Goal: Information Seeking & Learning: Learn about a topic

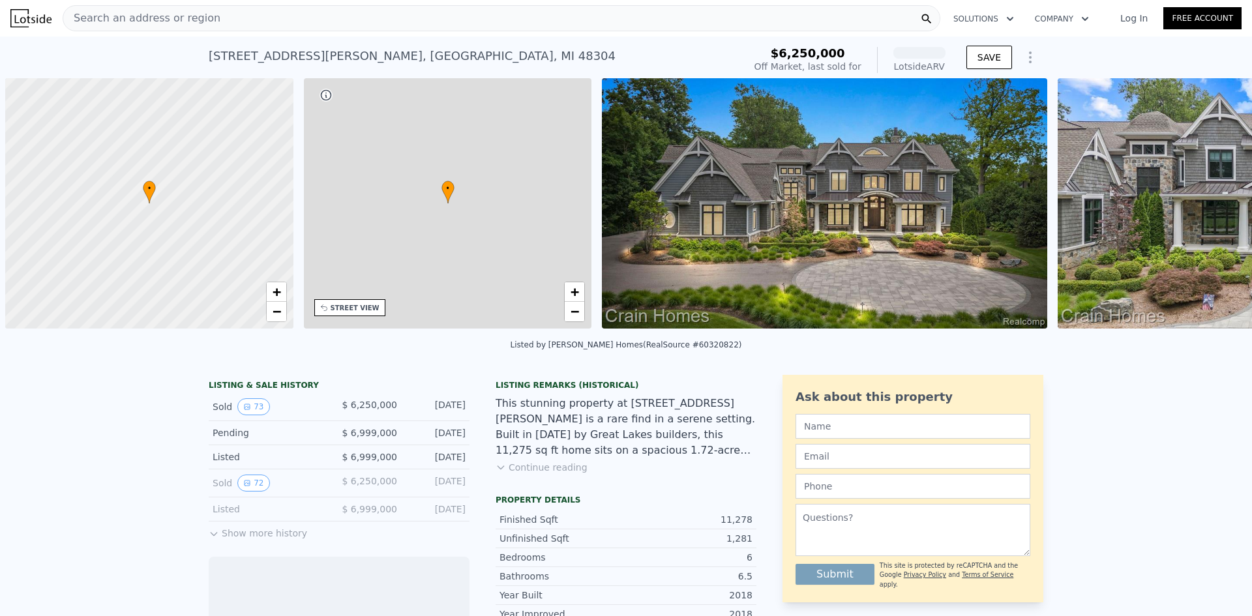
scroll to position [0, 5]
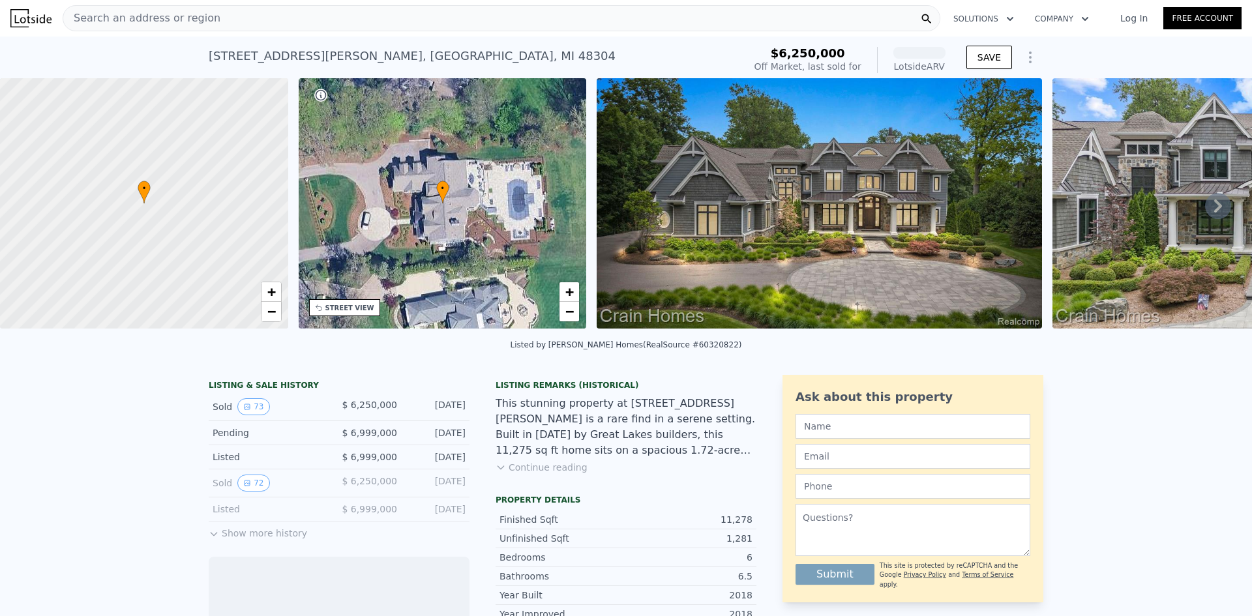
click at [842, 176] on img at bounding box center [818, 203] width 445 height 250
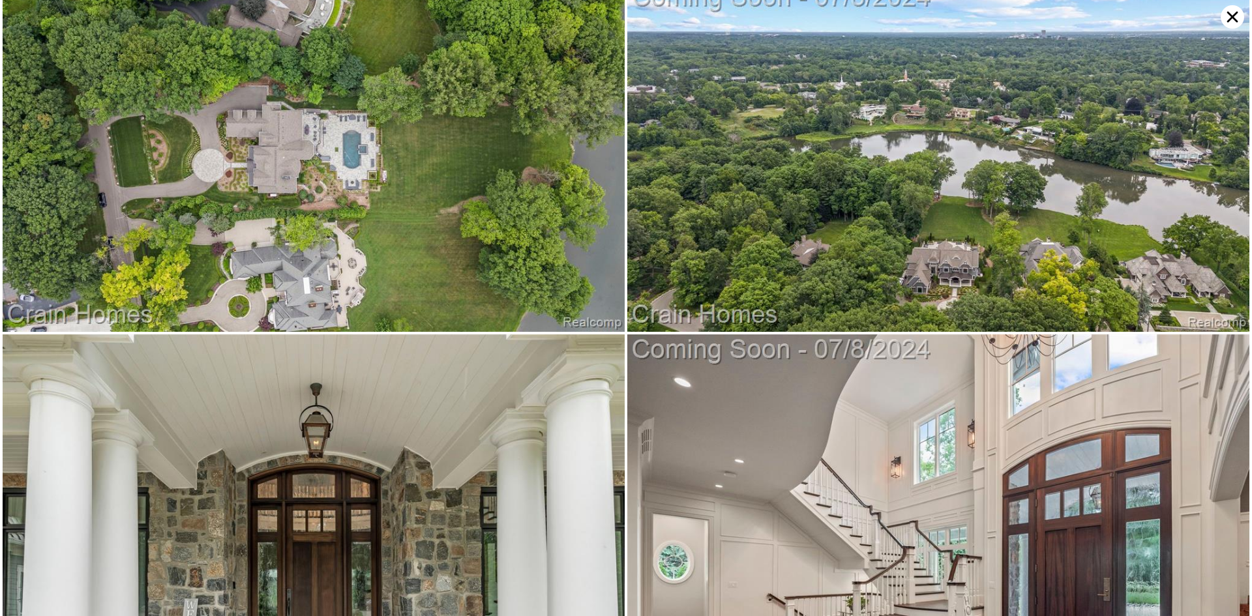
scroll to position [699, 0]
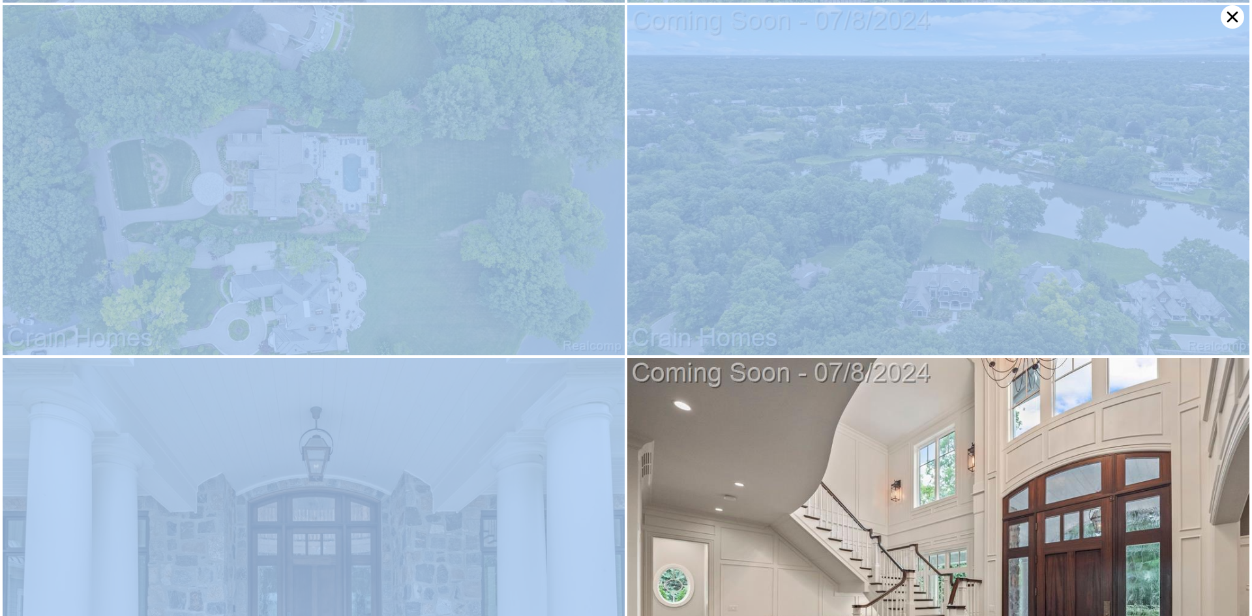
drag, startPoint x: 1239, startPoint y: 22, endPoint x: 1242, endPoint y: 37, distance: 15.3
click at [1242, 37] on div at bounding box center [626, 308] width 1252 height 616
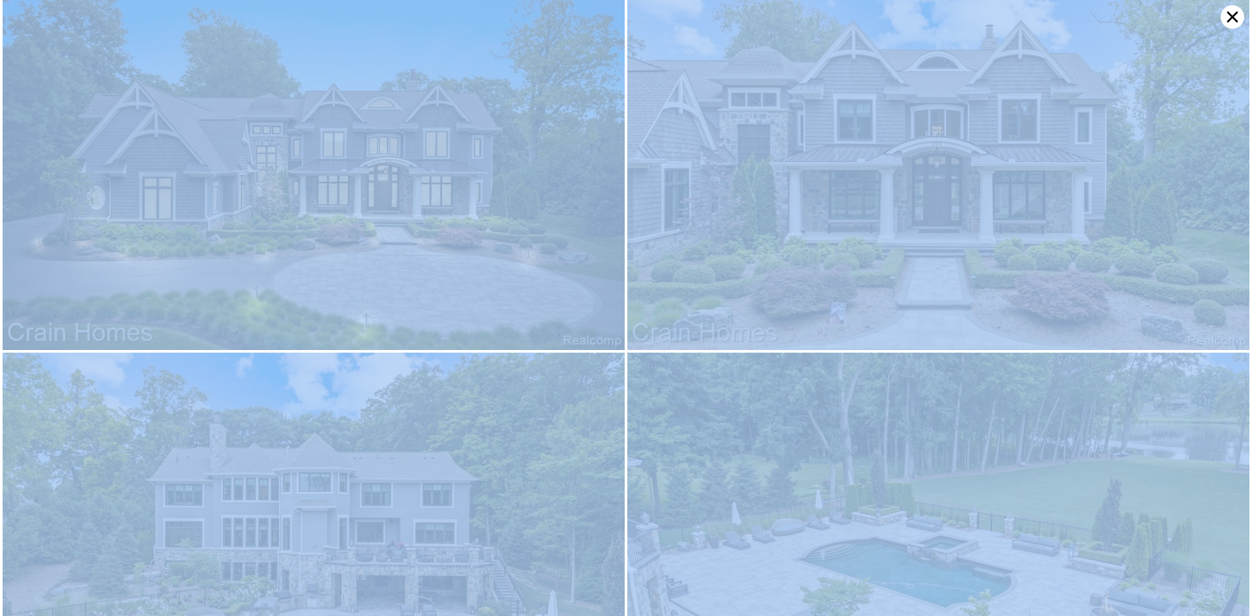
click at [1059, 117] on img at bounding box center [938, 175] width 622 height 350
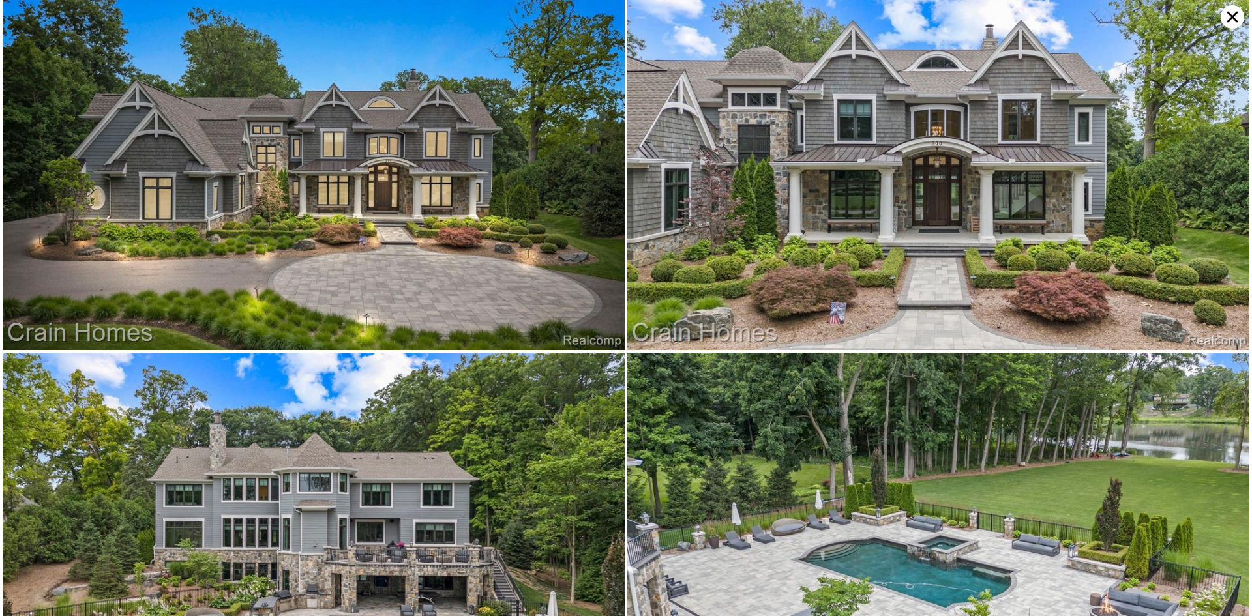
click at [1228, 16] on icon at bounding box center [1231, 16] width 23 height 23
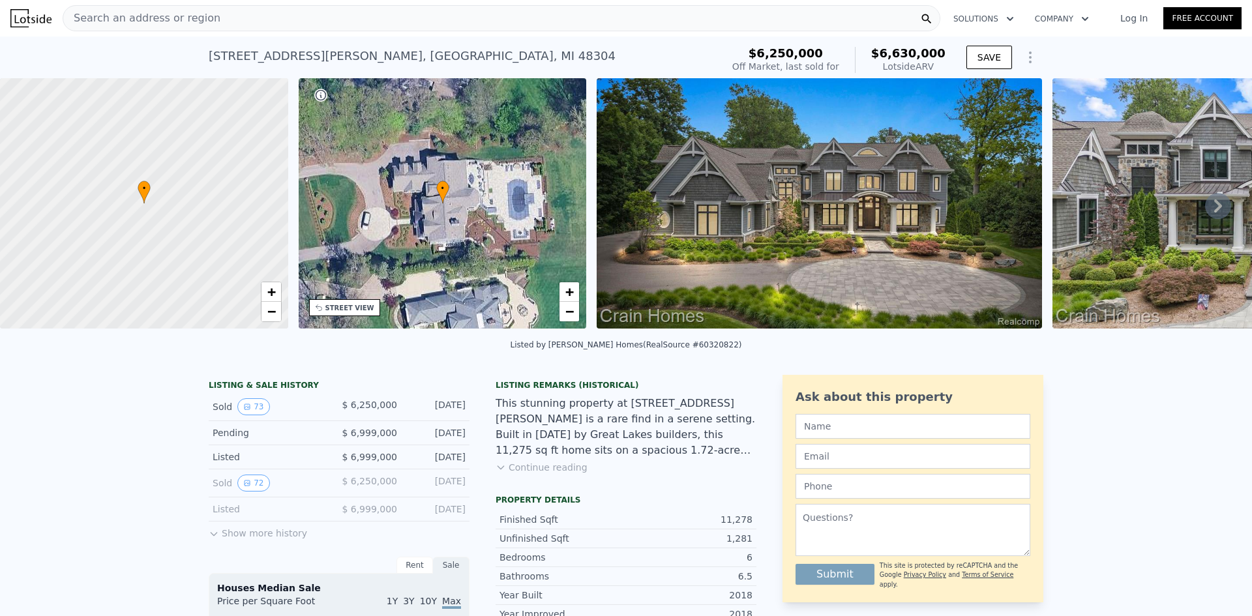
click at [786, 182] on img at bounding box center [818, 203] width 445 height 250
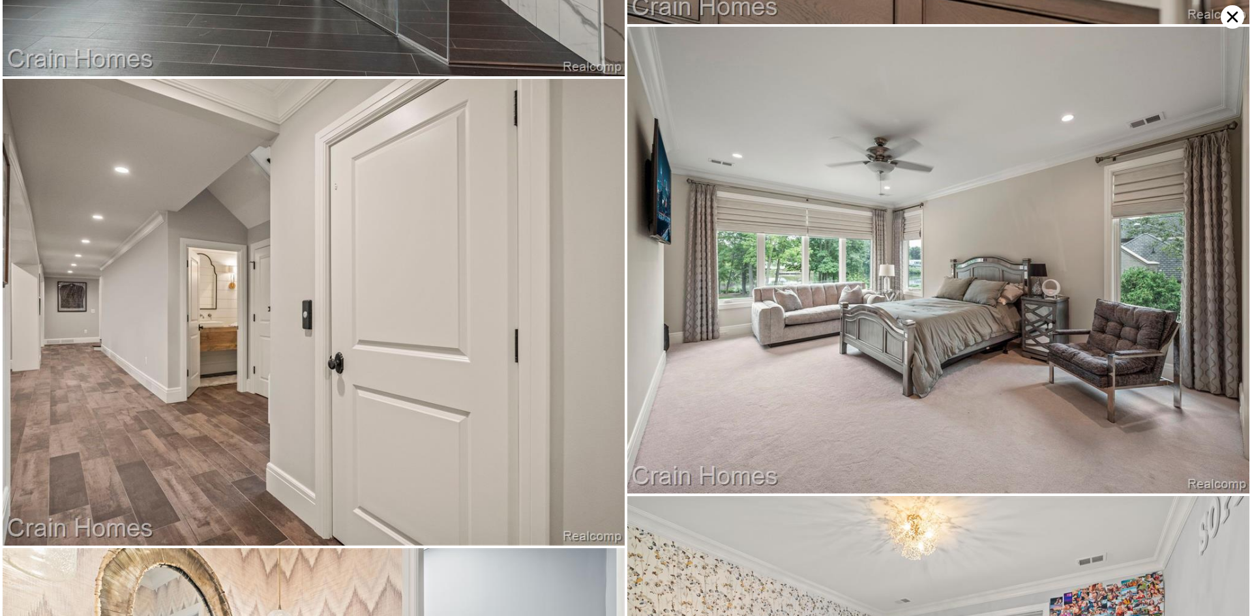
scroll to position [9476, 0]
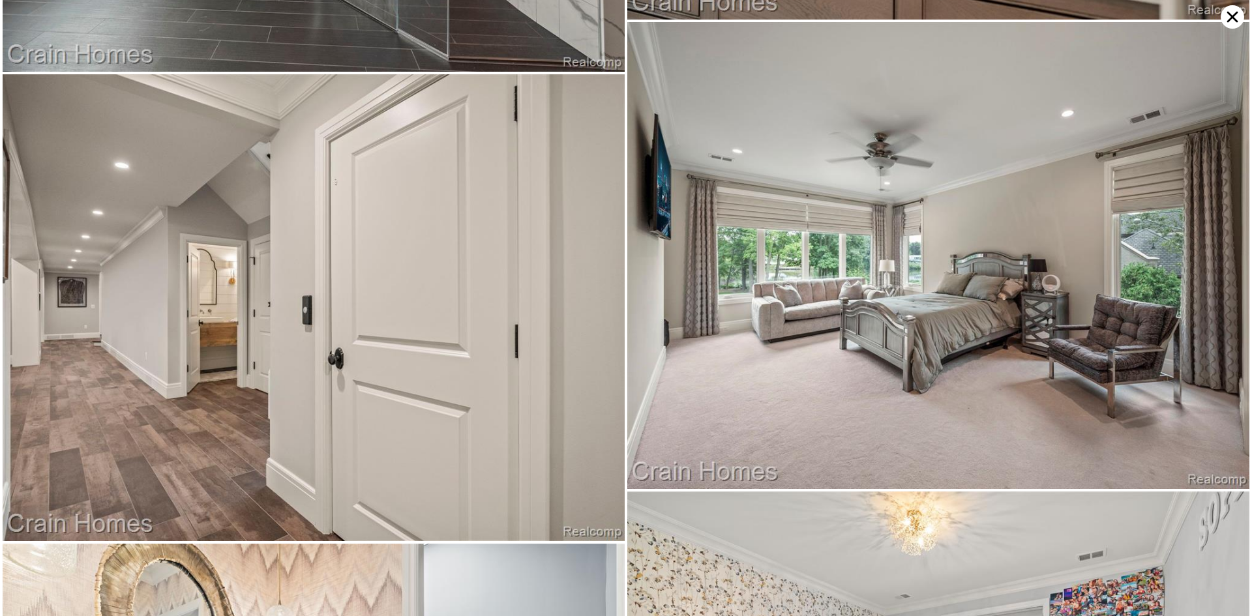
click at [1229, 16] on icon at bounding box center [1231, 16] width 23 height 23
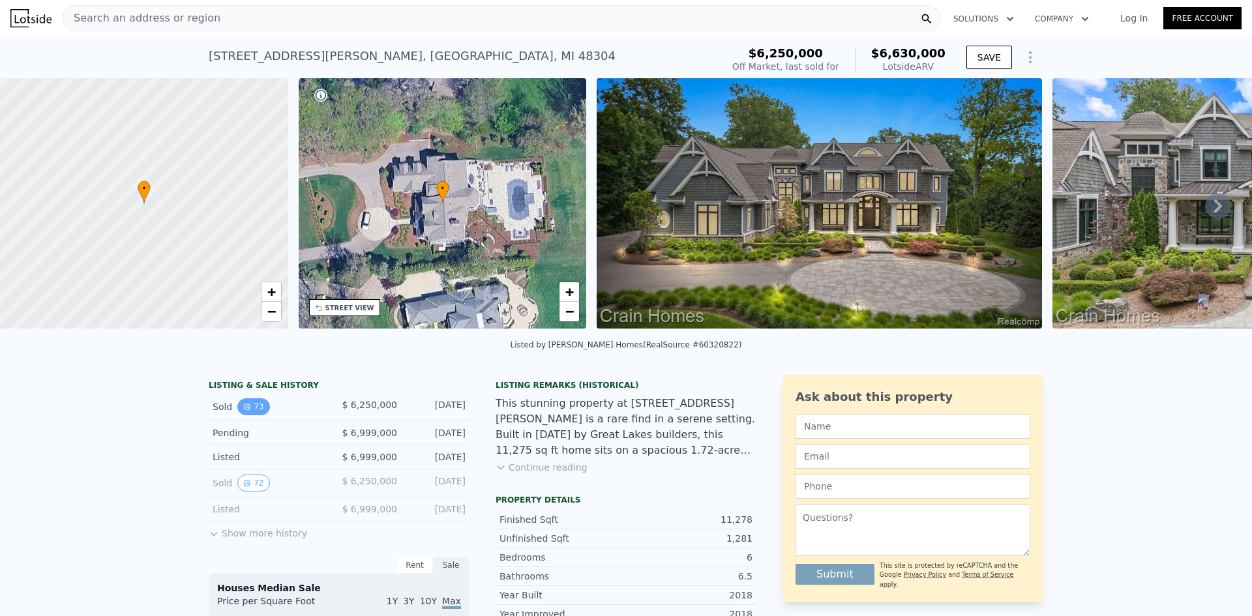
click at [259, 415] on button "73" at bounding box center [253, 406] width 32 height 17
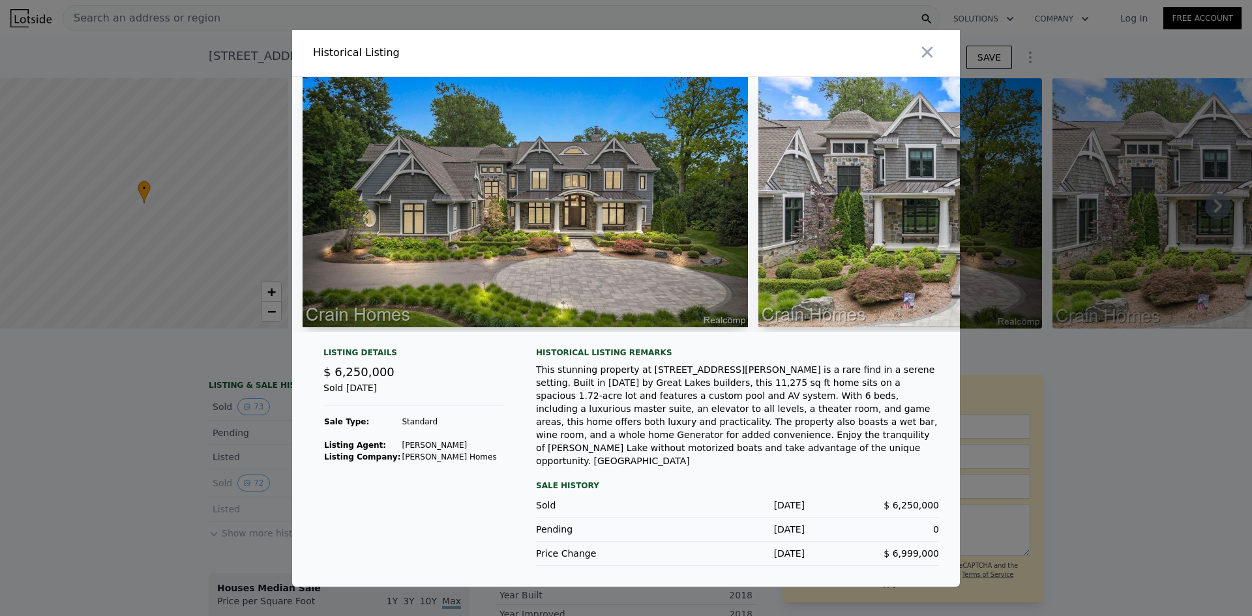
click at [239, 445] on div at bounding box center [626, 308] width 1252 height 616
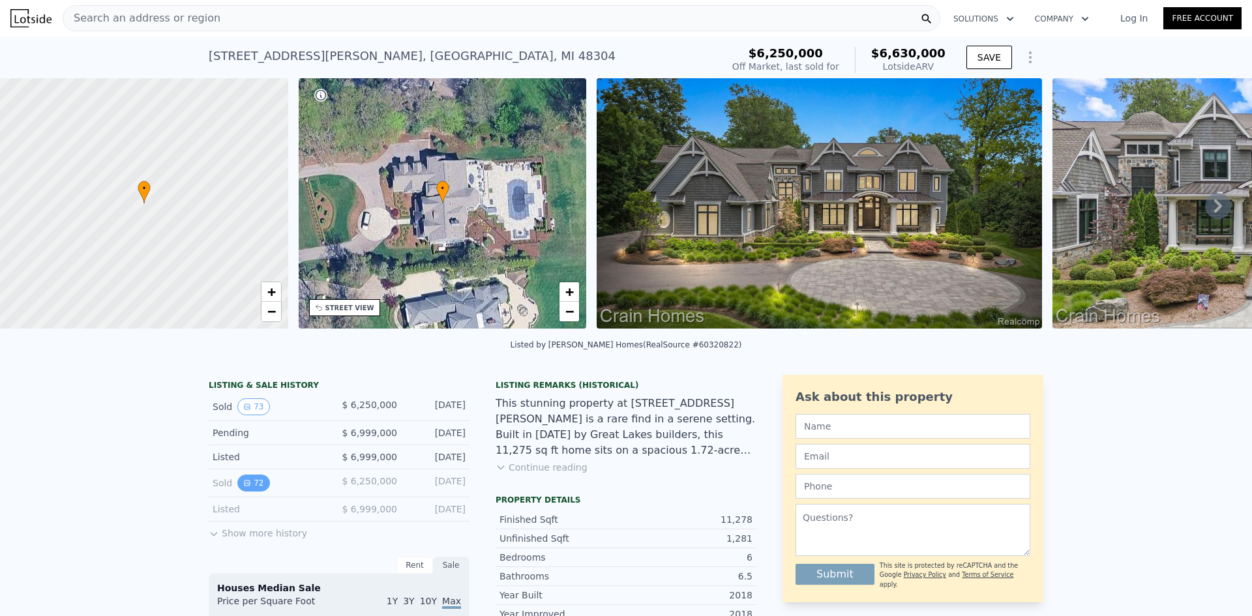
click at [253, 491] on button "72" at bounding box center [253, 483] width 32 height 17
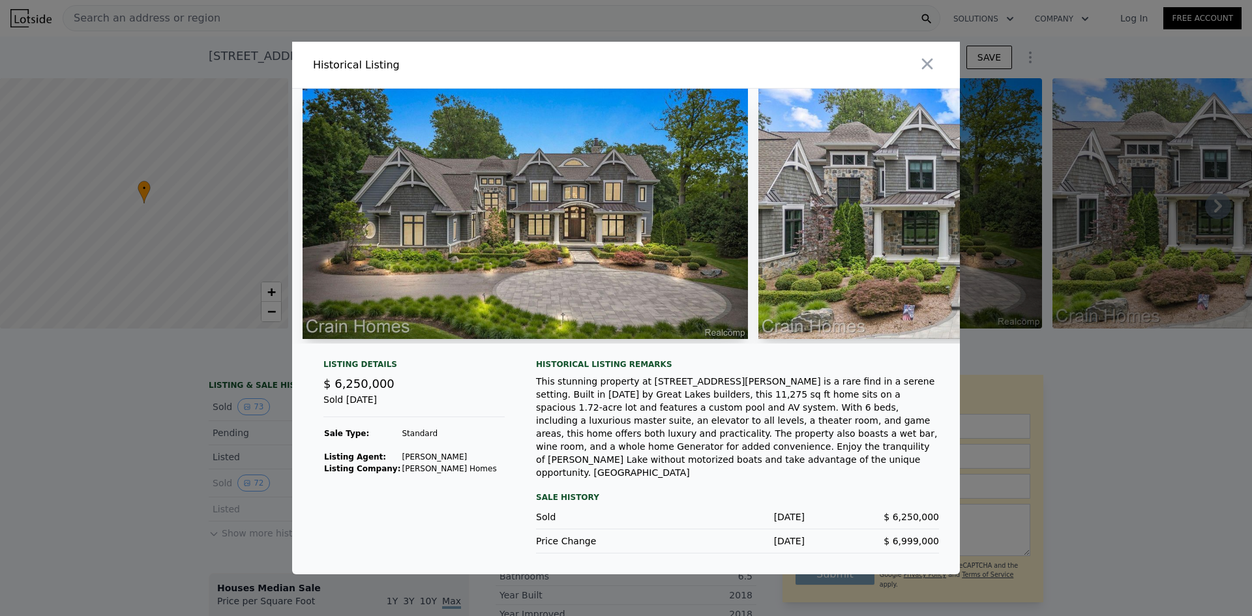
click at [222, 471] on div at bounding box center [626, 308] width 1252 height 616
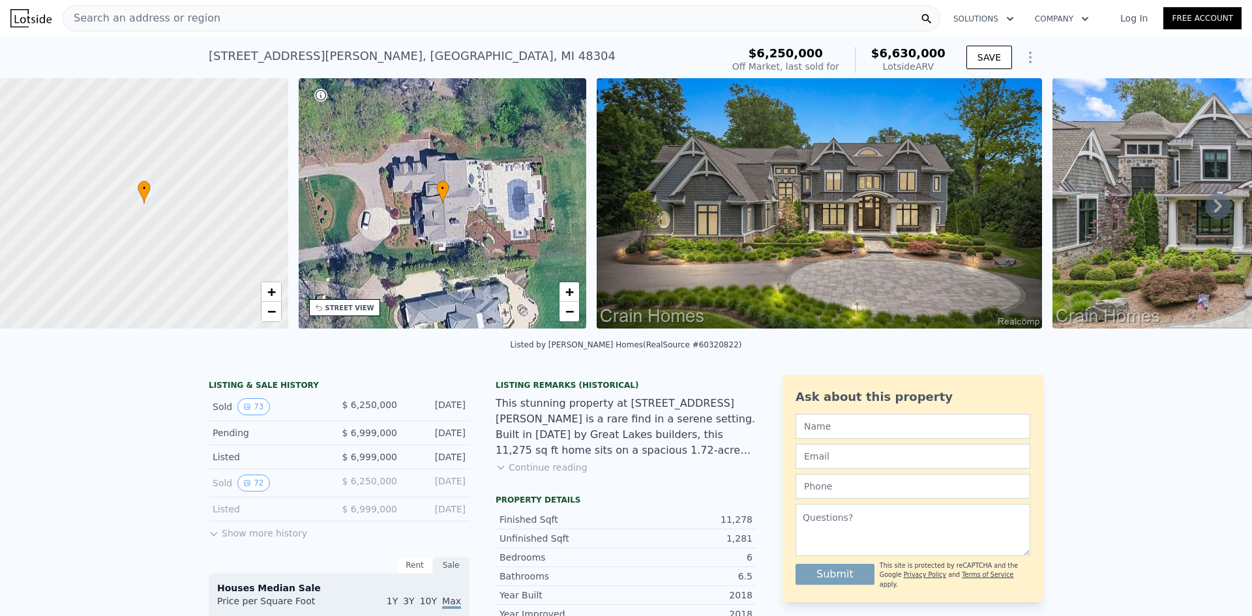
click at [254, 531] on button "Show more history" at bounding box center [258, 531] width 98 height 18
click at [253, 544] on button "33" at bounding box center [253, 535] width 32 height 17
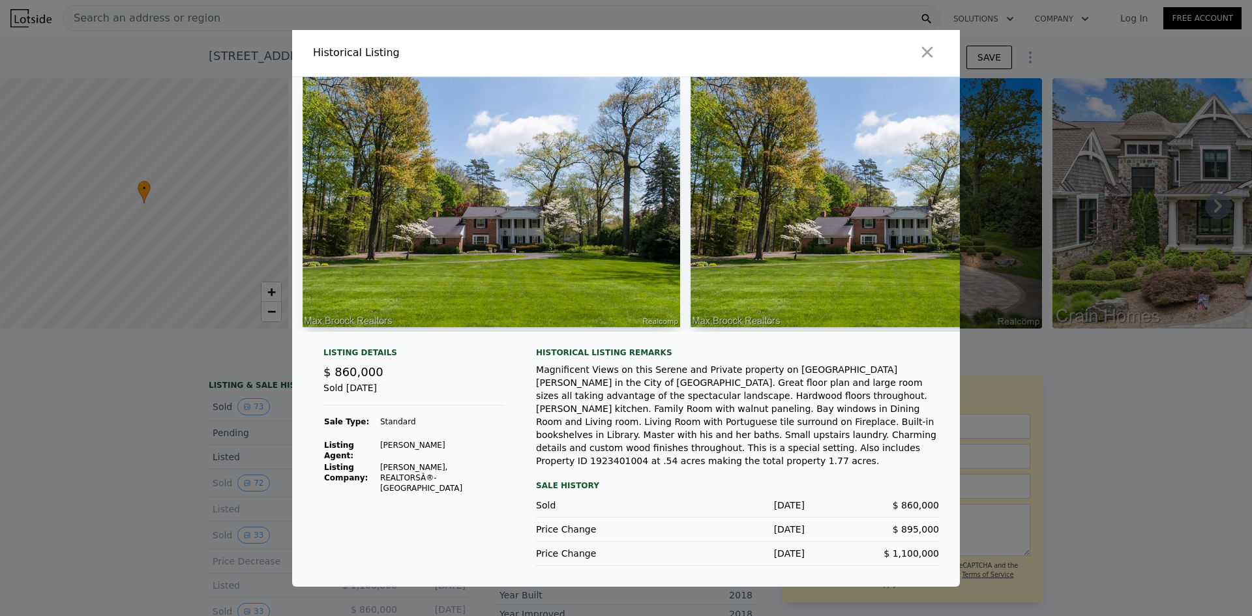
click at [188, 457] on div at bounding box center [626, 308] width 1252 height 616
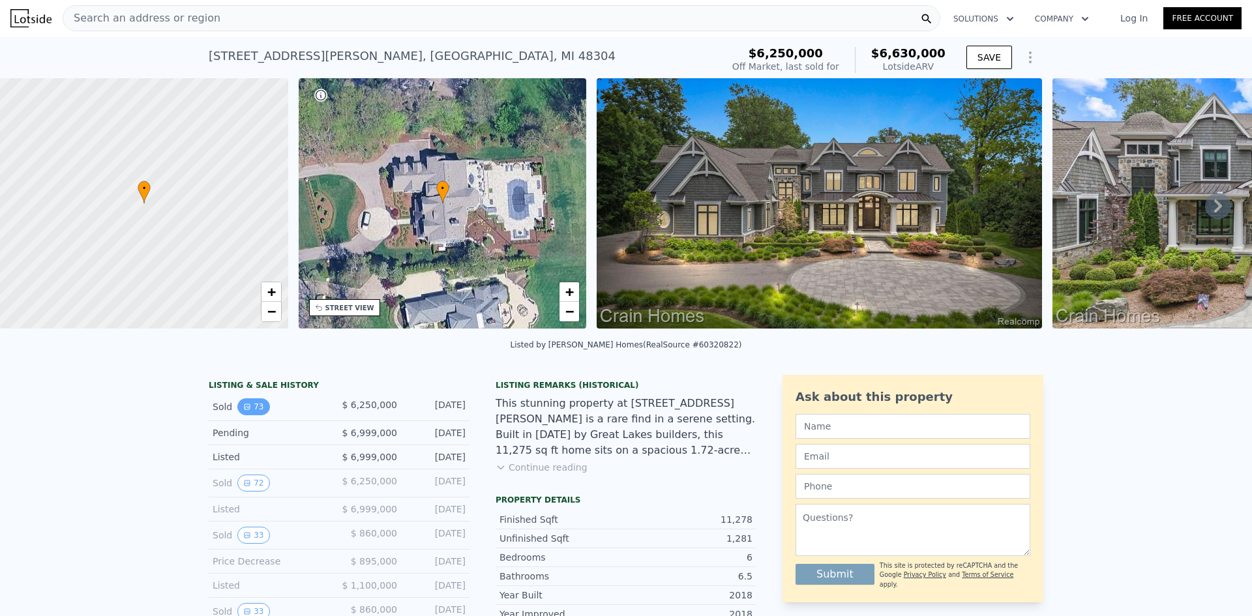
click at [246, 415] on button "73" at bounding box center [253, 406] width 32 height 17
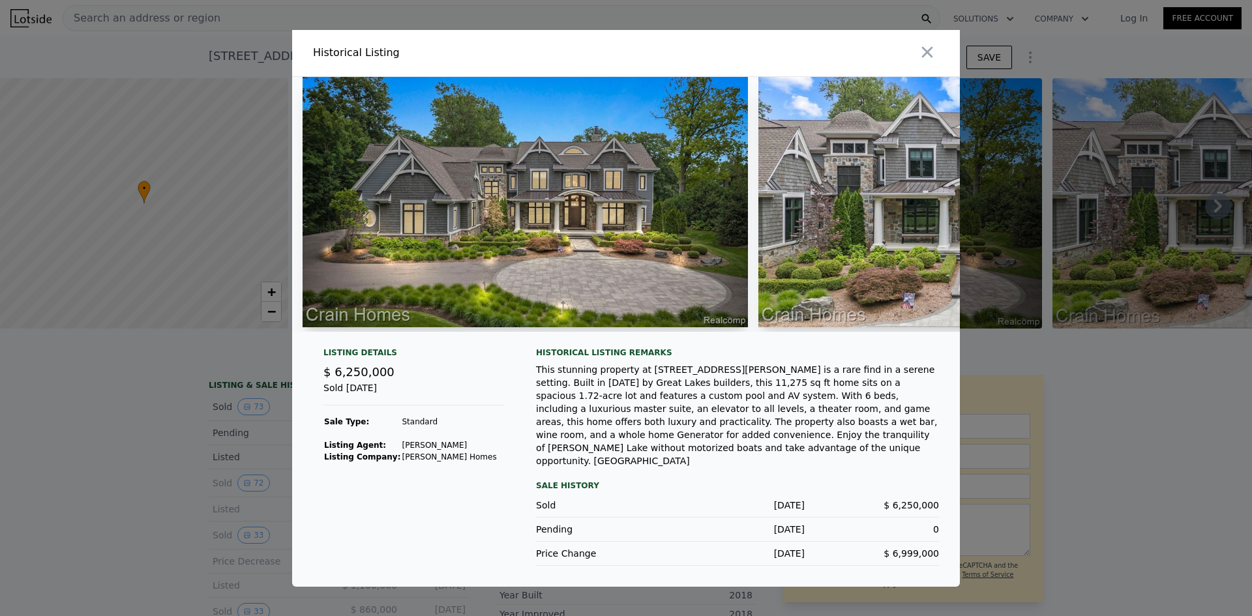
click at [232, 407] on div at bounding box center [626, 308] width 1252 height 616
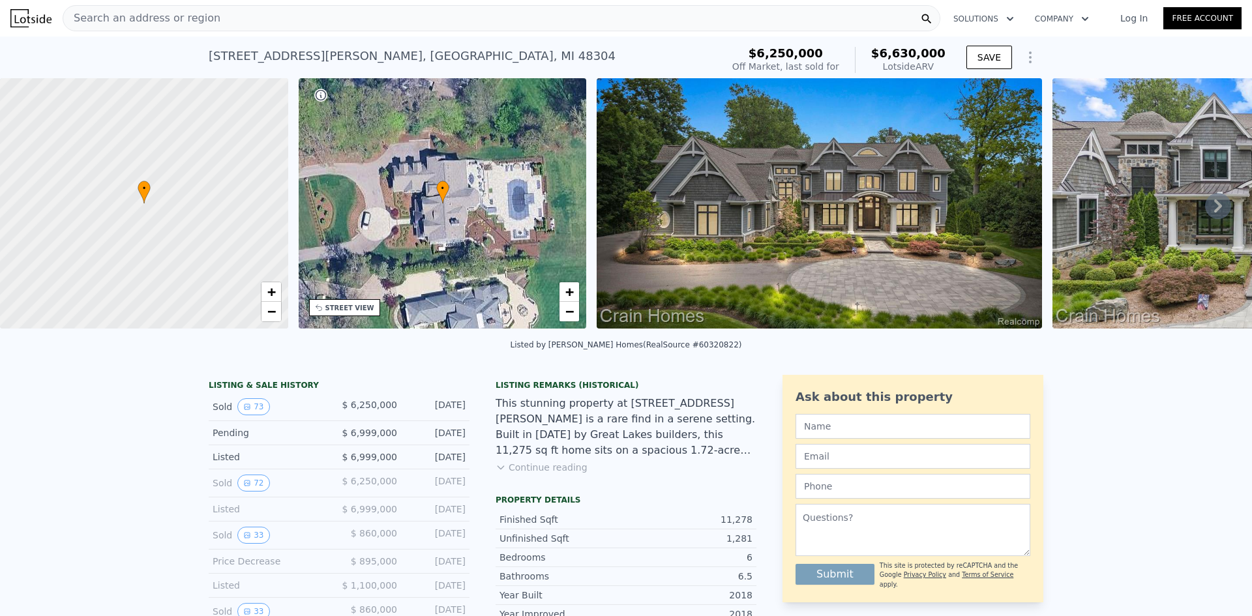
click at [649, 22] on div "Search an address or region" at bounding box center [501, 18] width 877 height 26
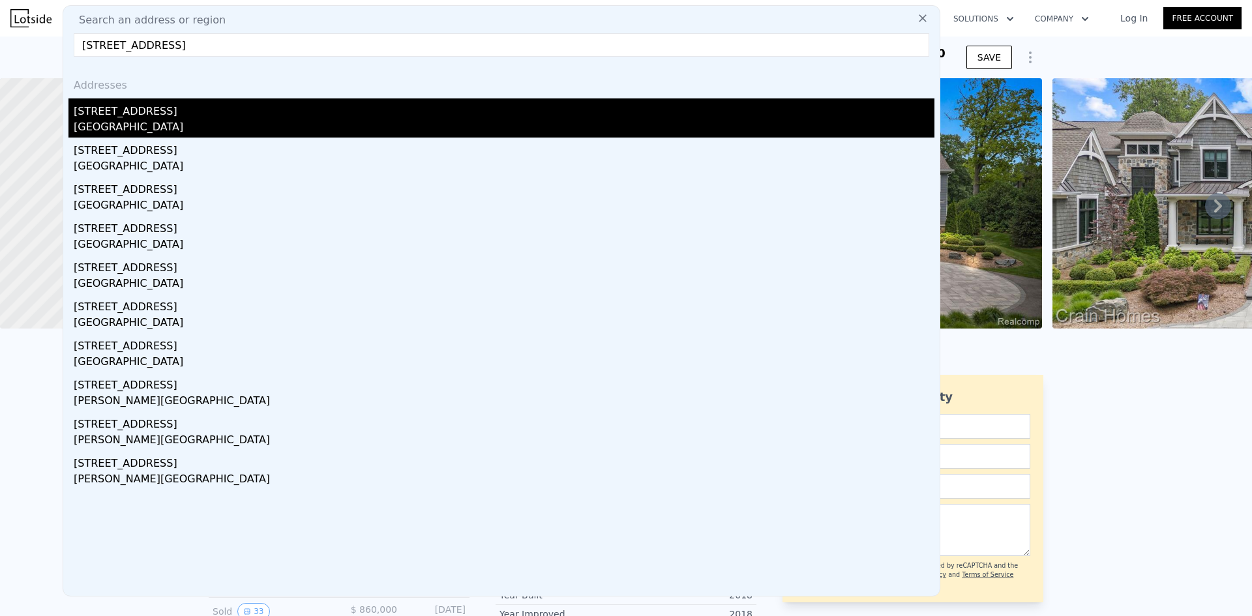
type input "[STREET_ADDRESS]"
click at [243, 118] on div "[STREET_ADDRESS]" at bounding box center [504, 108] width 860 height 21
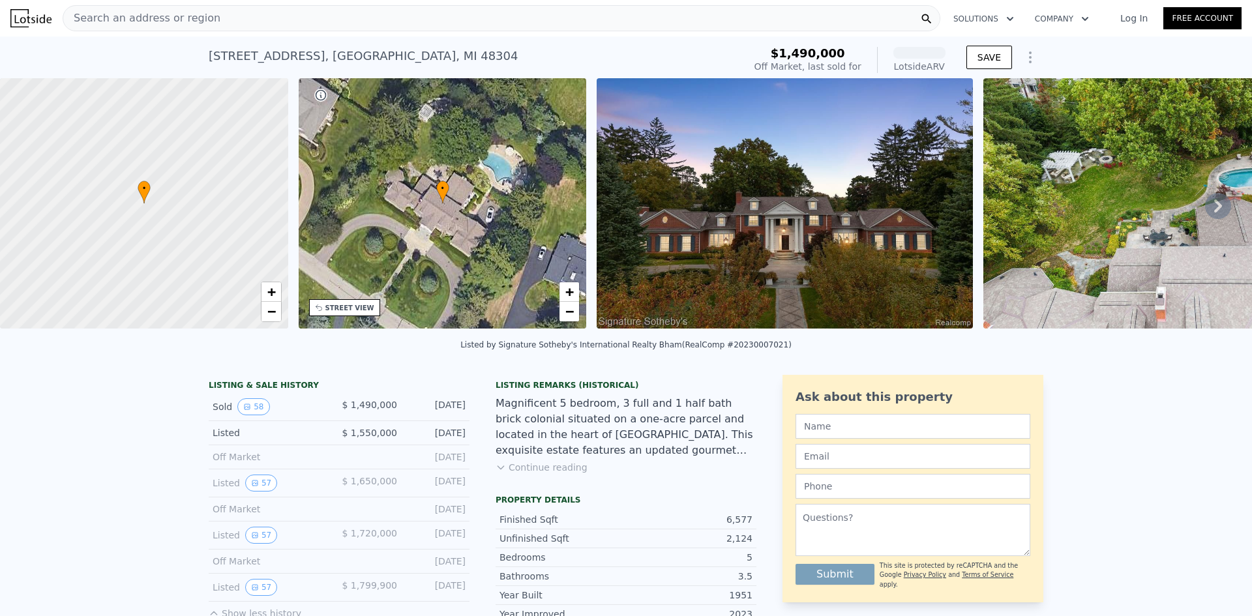
click at [932, 198] on img at bounding box center [784, 203] width 376 height 250
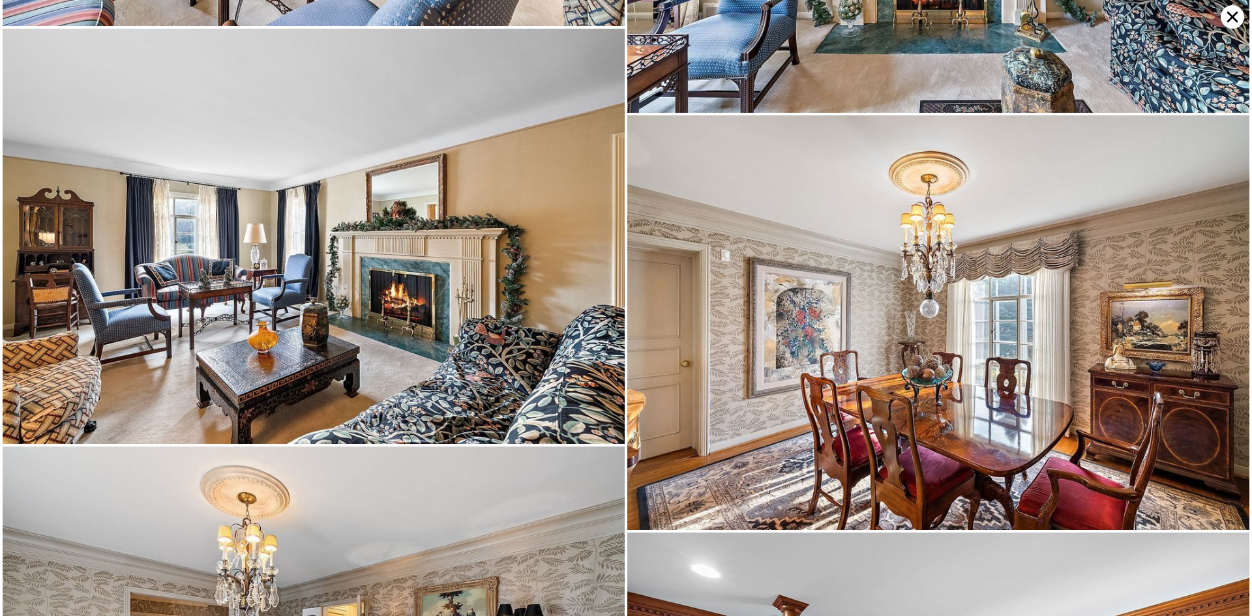
scroll to position [3312, 0]
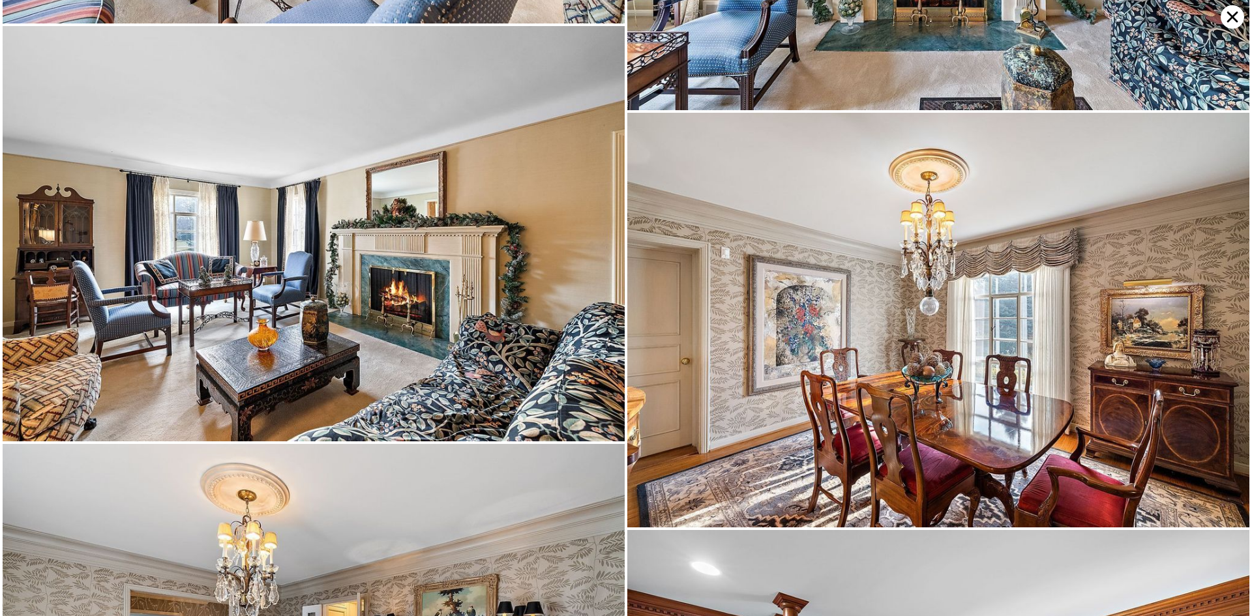
click at [1231, 15] on icon at bounding box center [1231, 16] width 23 height 23
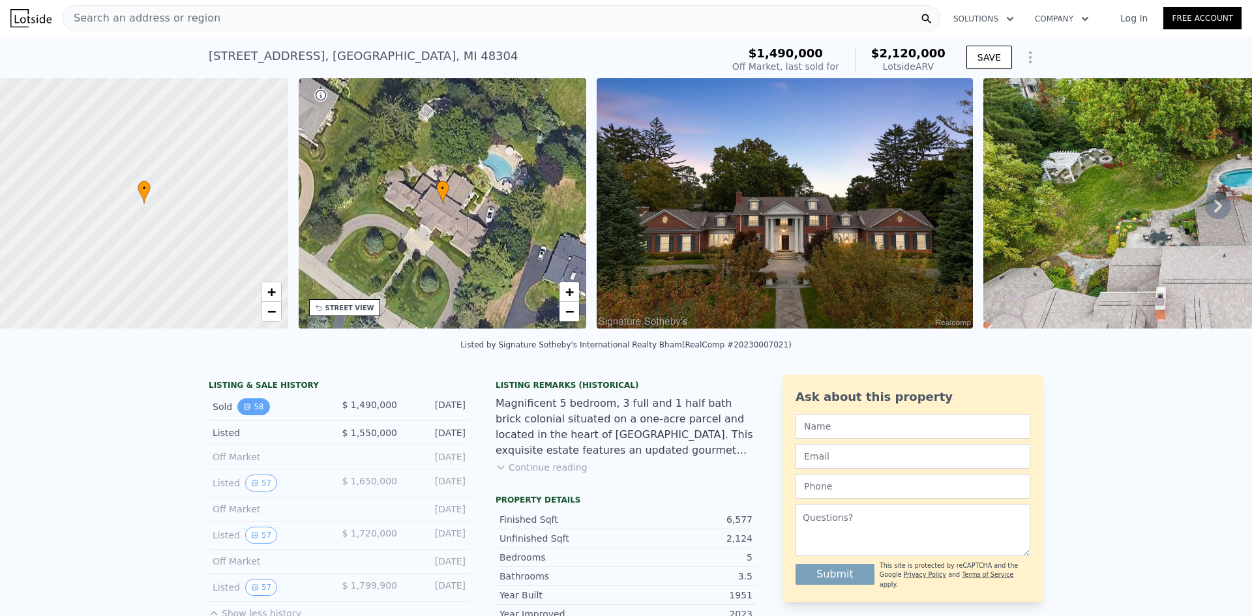
click at [257, 411] on button "58" at bounding box center [253, 406] width 32 height 17
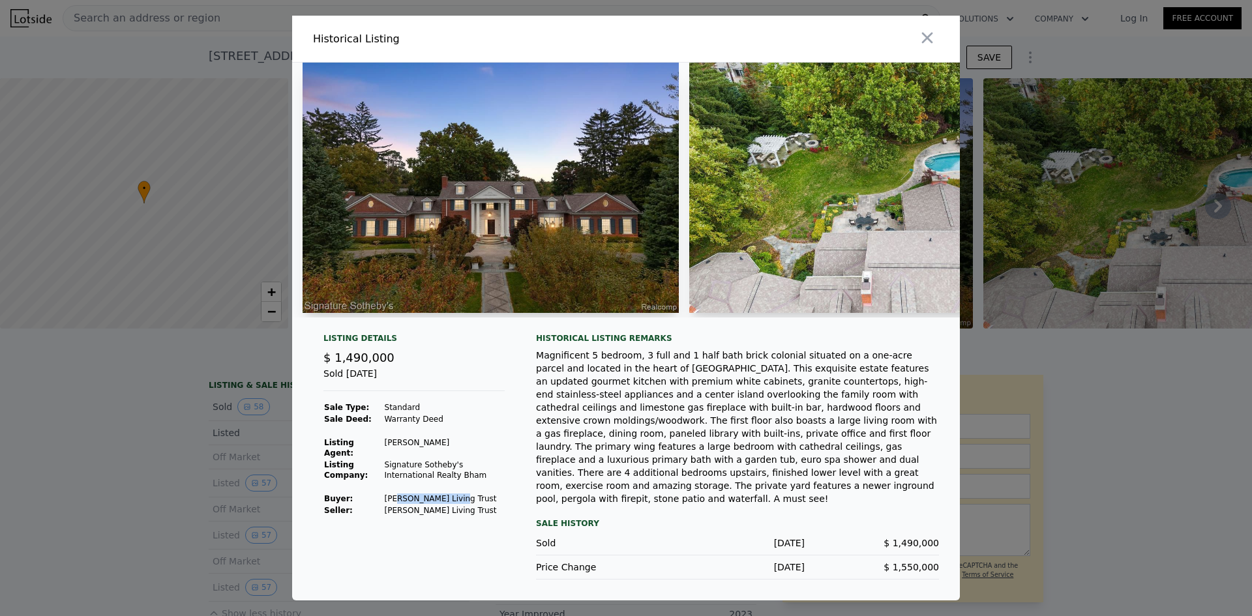
drag, startPoint x: 450, startPoint y: 506, endPoint x: 396, endPoint y: 507, distance: 54.1
click at [396, 505] on td "[PERSON_NAME] Living Trust" at bounding box center [444, 499] width 121 height 12
click at [394, 505] on td "[PERSON_NAME] Living Trust" at bounding box center [444, 499] width 121 height 12
drag, startPoint x: 382, startPoint y: 505, endPoint x: 453, endPoint y: 503, distance: 71.1
click at [453, 503] on td "[PERSON_NAME] Living Trust" at bounding box center [444, 499] width 121 height 12
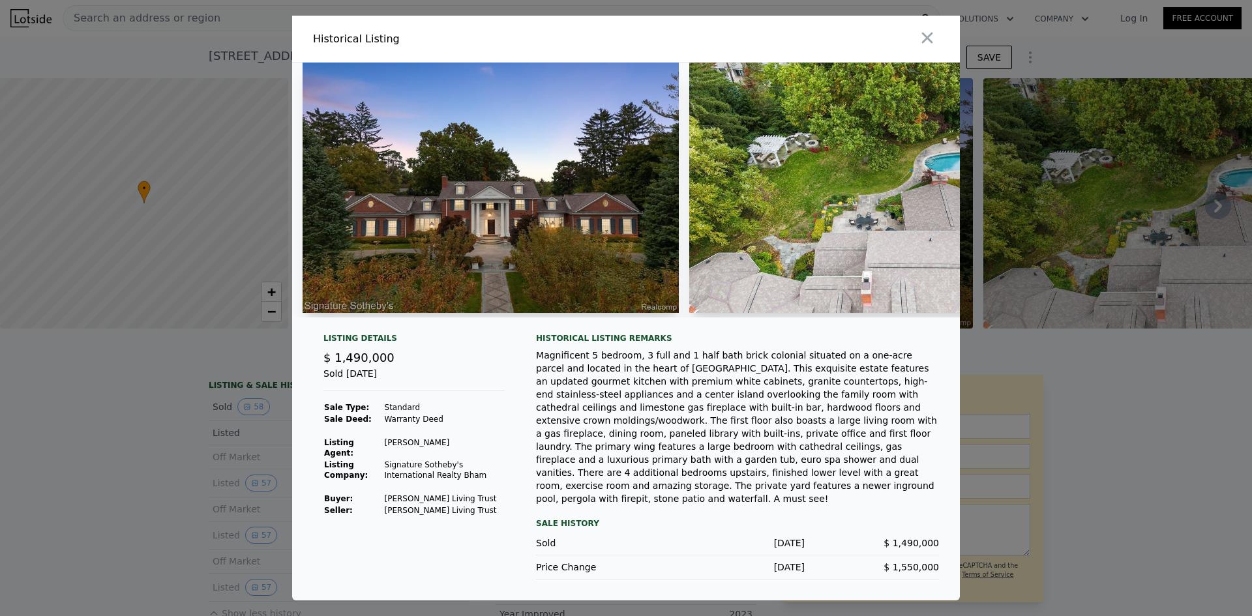
click at [402, 454] on td "[PERSON_NAME]" at bounding box center [444, 448] width 121 height 22
click at [402, 455] on td "[PERSON_NAME]" at bounding box center [444, 448] width 121 height 22
click at [926, 44] on icon "button" at bounding box center [927, 38] width 18 height 18
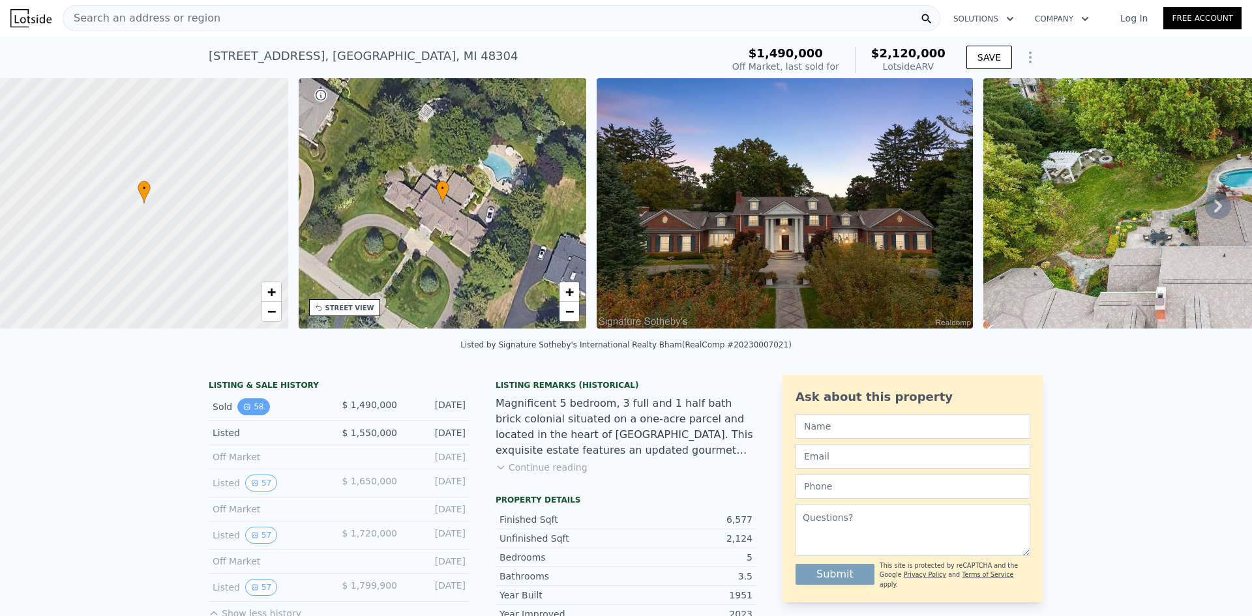
click at [246, 415] on button "58" at bounding box center [253, 406] width 32 height 17
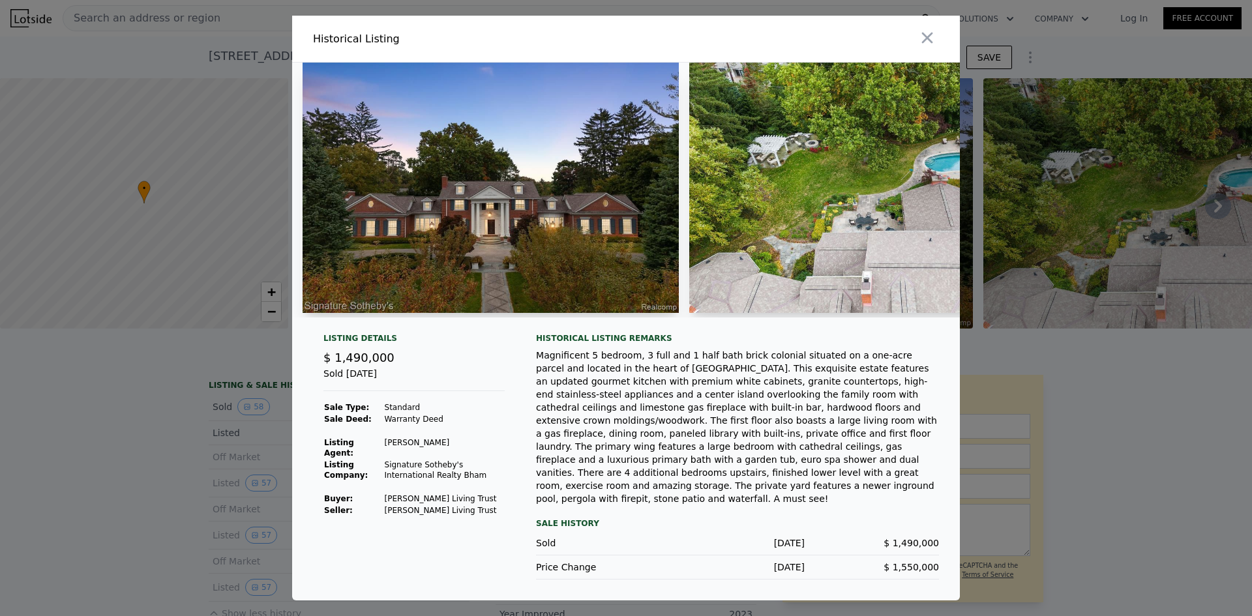
click at [169, 462] on div at bounding box center [626, 308] width 1252 height 616
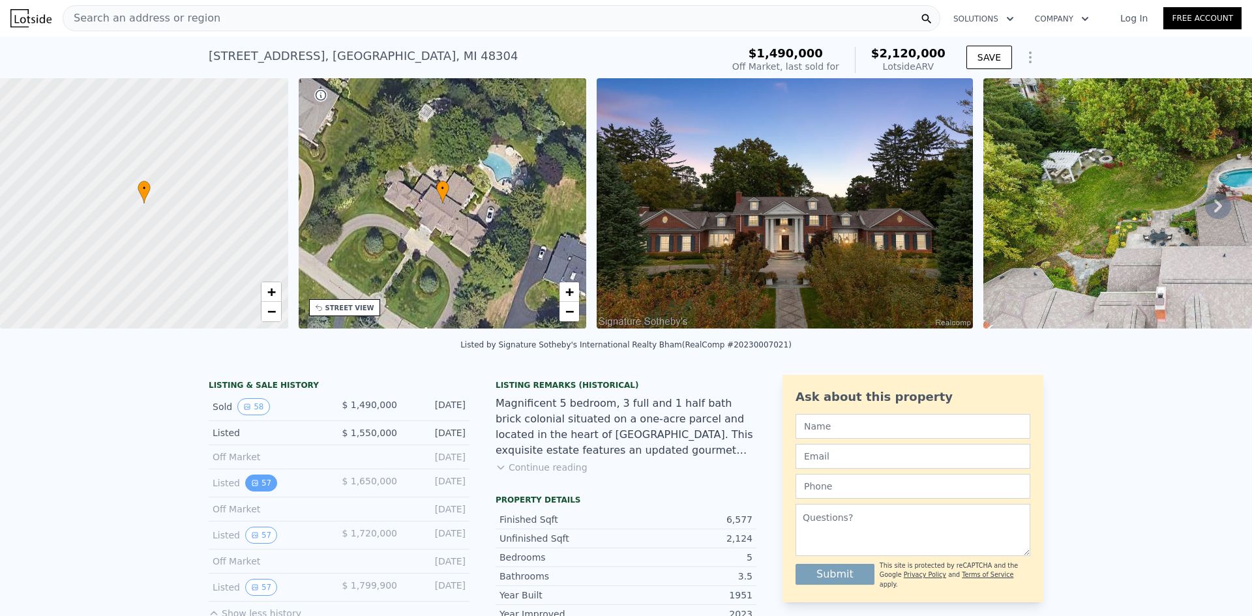
click at [258, 492] on button "57" at bounding box center [261, 483] width 32 height 17
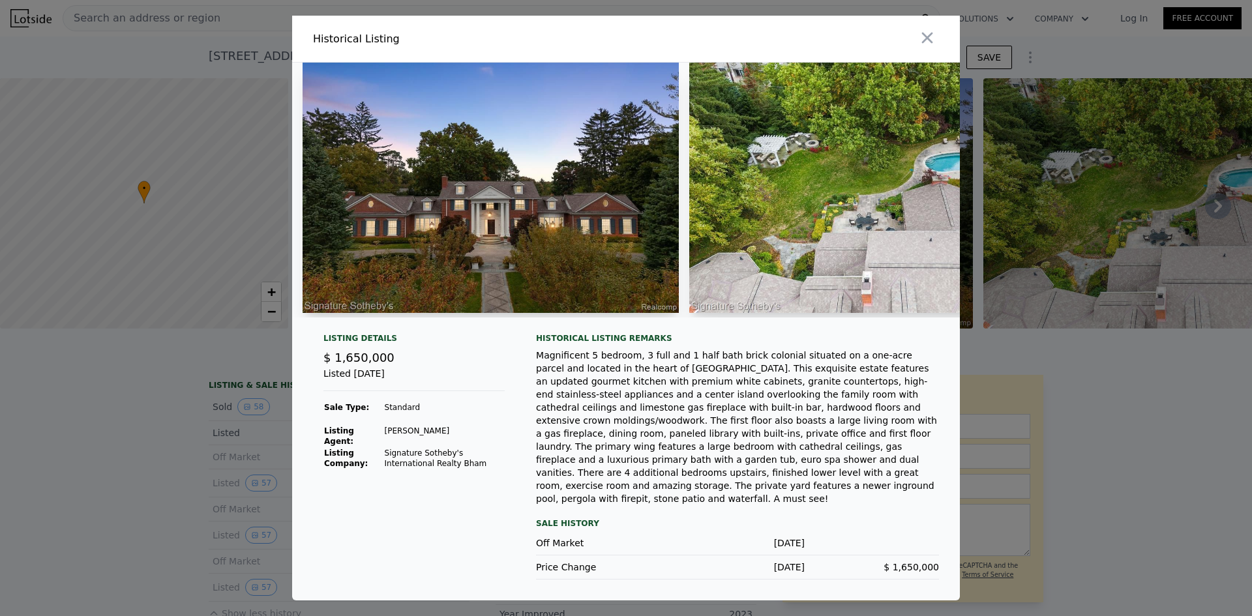
click at [180, 448] on div at bounding box center [626, 308] width 1252 height 616
